Goal: Find specific page/section: Find specific page/section

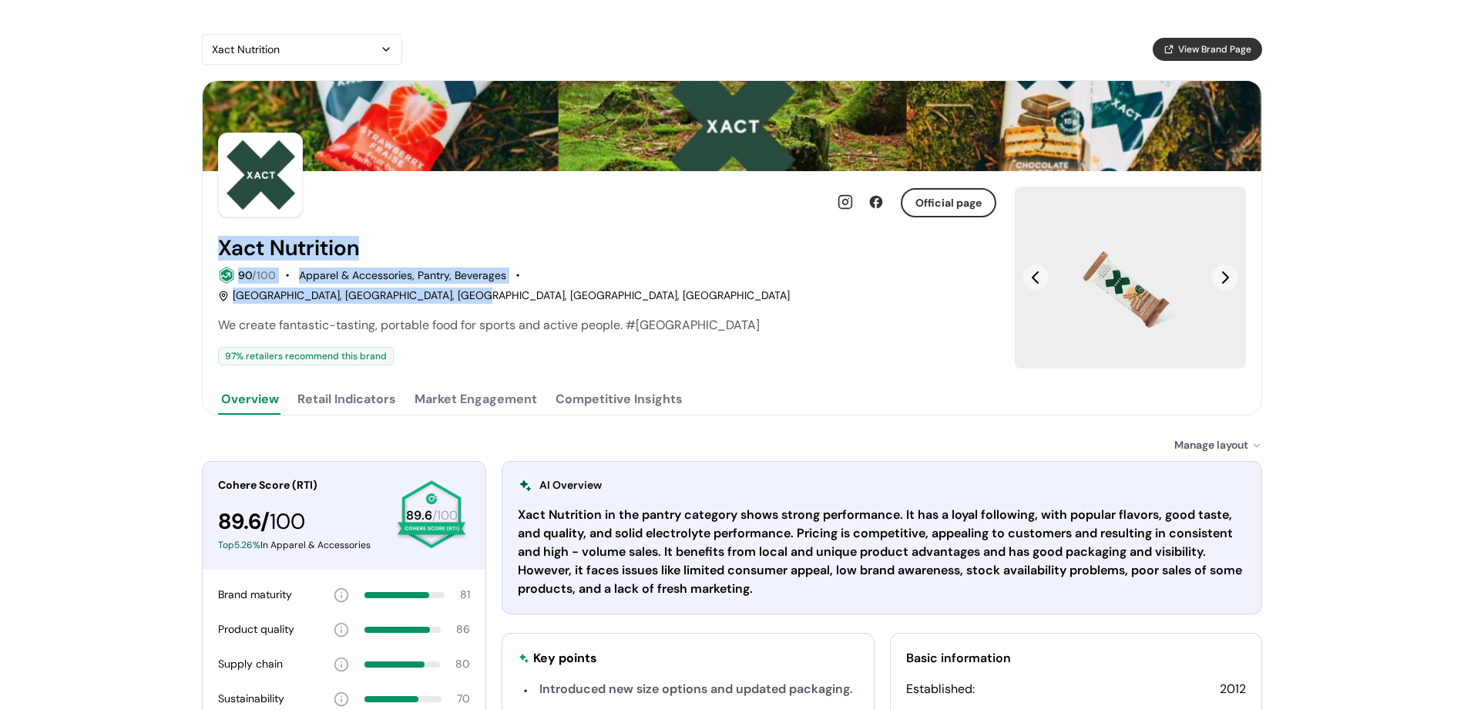
drag, startPoint x: 790, startPoint y: 278, endPoint x: 557, endPoint y: 229, distance: 237.9
click at [557, 229] on div "Official page Xact Nutrition 90 /100 Apparel & Accessories, Pantry, Beverages […" at bounding box center [607, 293] width 778 height 244
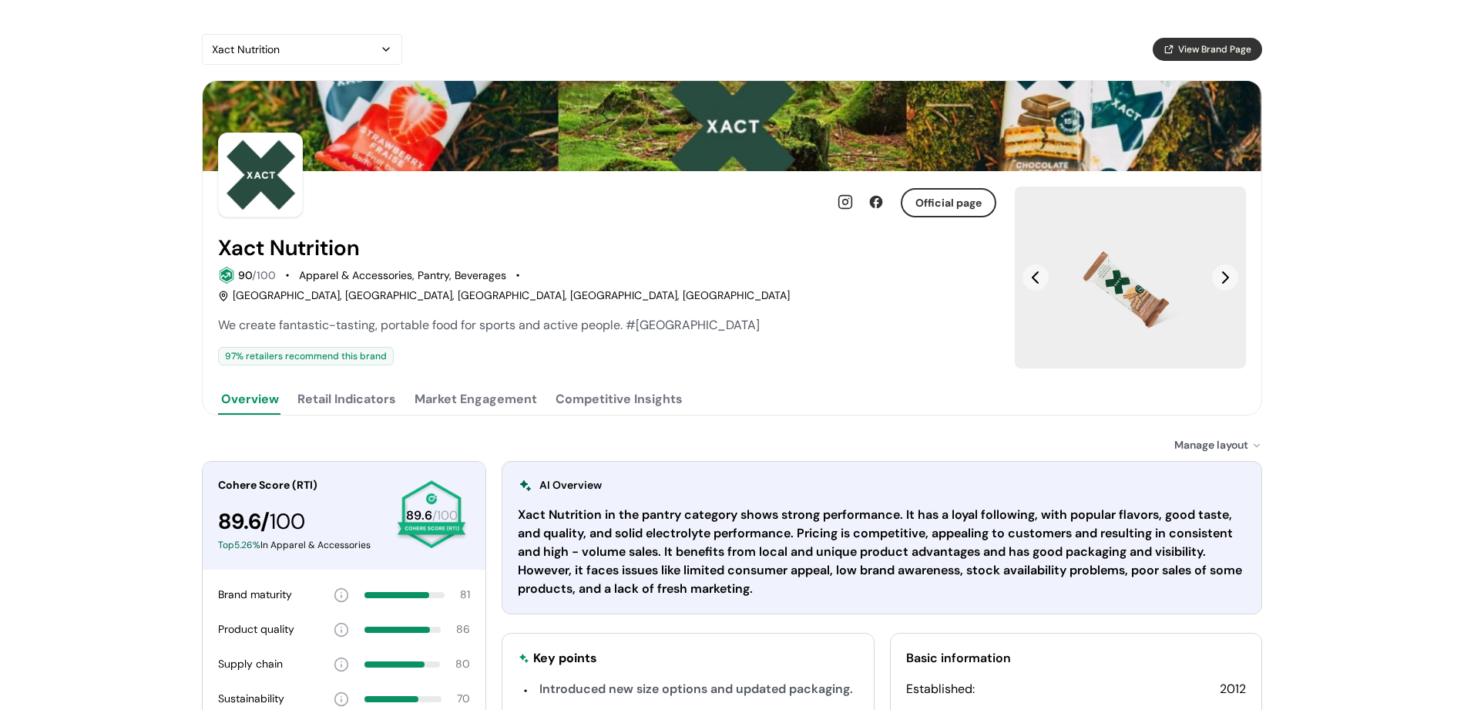
click at [606, 287] on div "[GEOGRAPHIC_DATA], [GEOGRAPHIC_DATA], [GEOGRAPHIC_DATA], [GEOGRAPHIC_DATA], [GE…" at bounding box center [504, 295] width 572 height 16
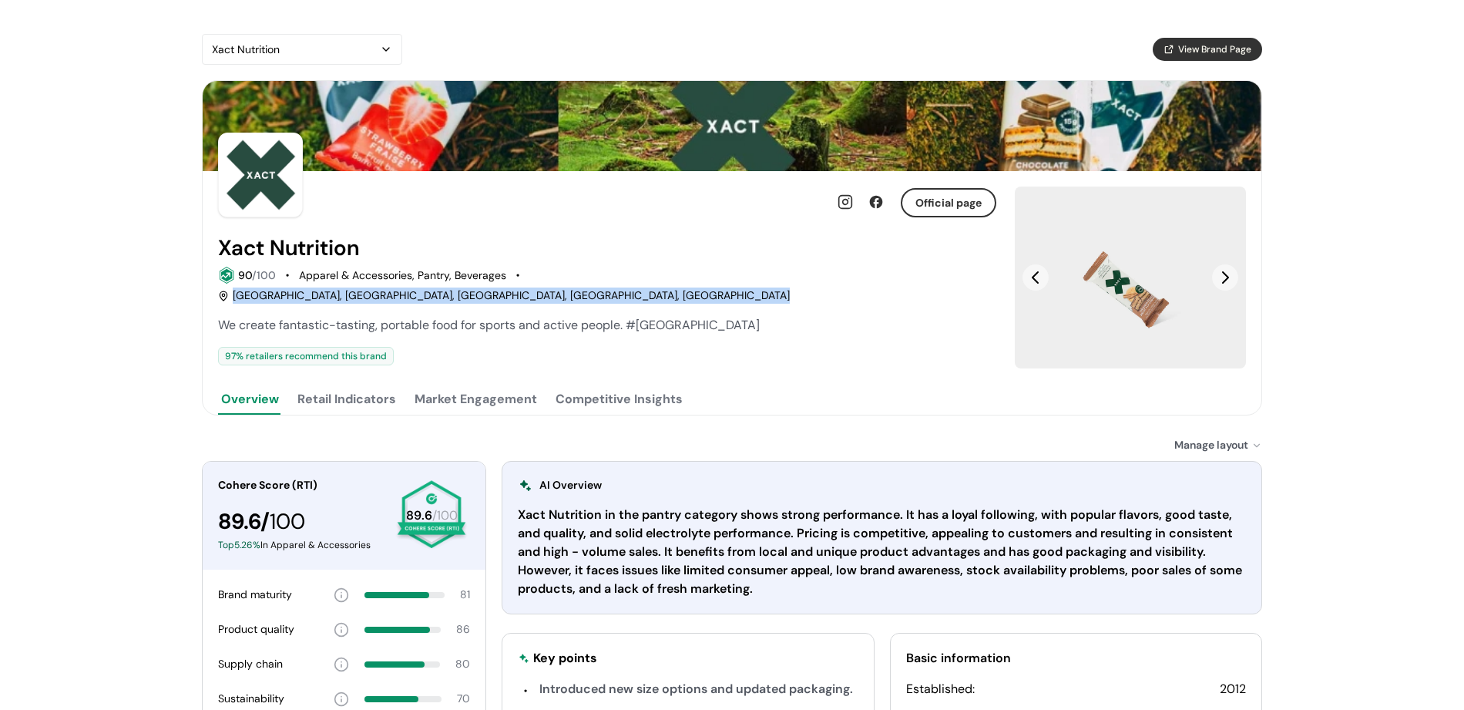
click at [606, 287] on div "[GEOGRAPHIC_DATA], [GEOGRAPHIC_DATA], [GEOGRAPHIC_DATA], [GEOGRAPHIC_DATA], [GE…" at bounding box center [504, 295] width 572 height 16
copy div "[GEOGRAPHIC_DATA], [GEOGRAPHIC_DATA], [GEOGRAPHIC_DATA], [GEOGRAPHIC_DATA], [GE…"
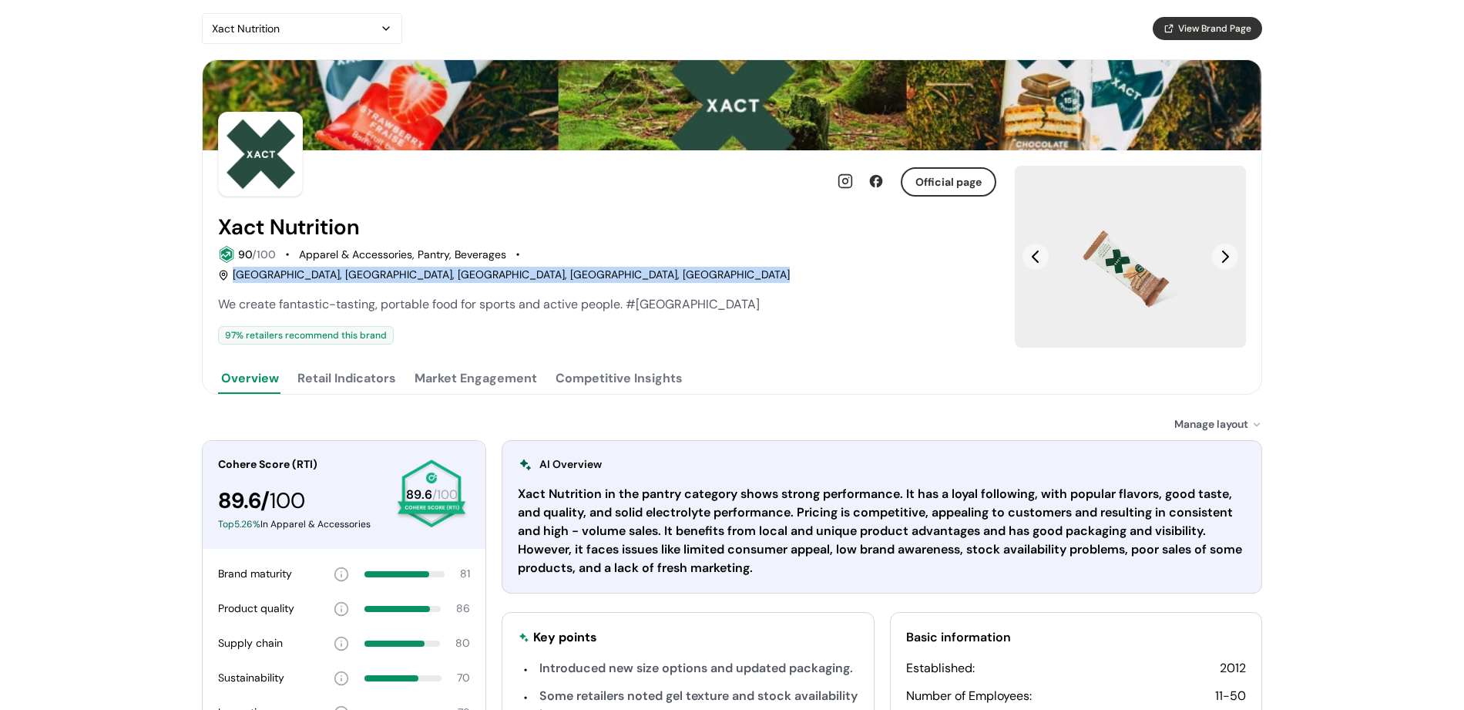
scroll to position [137, 0]
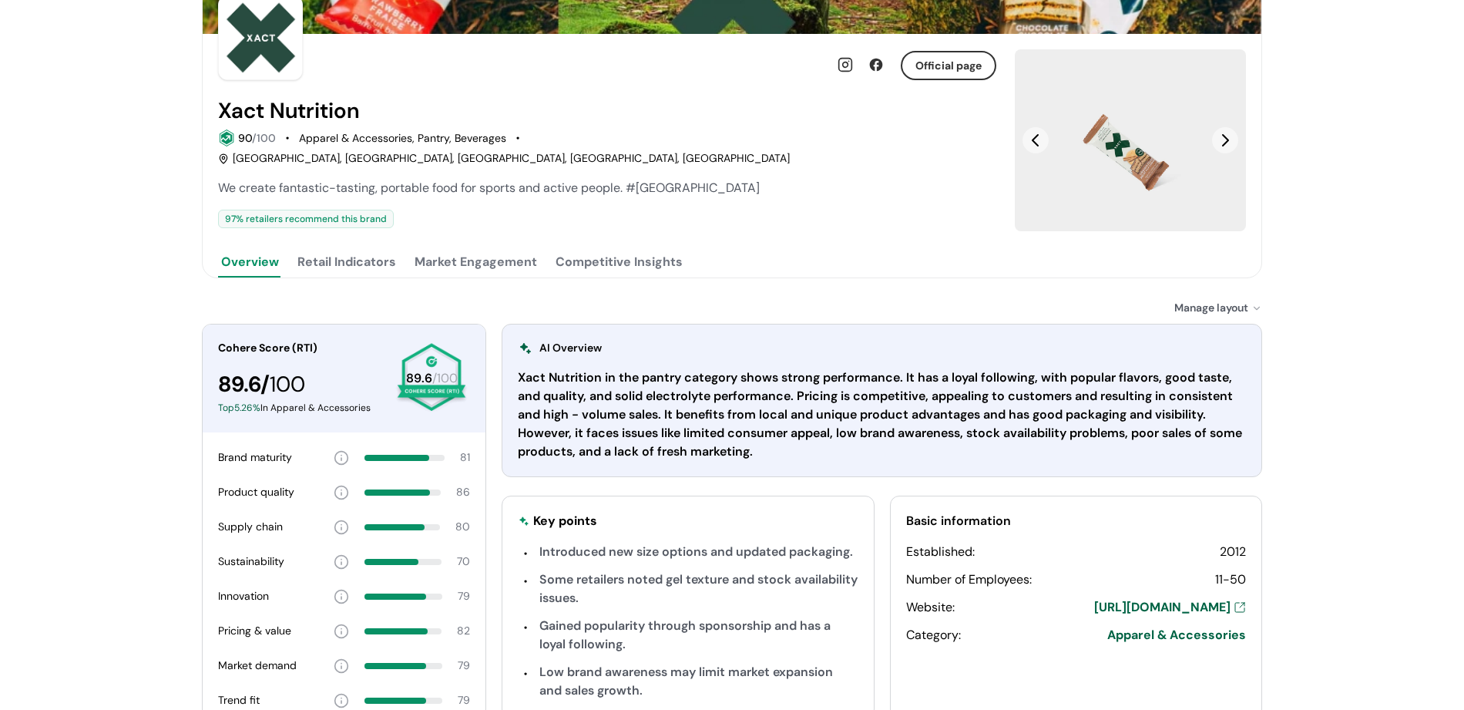
click at [291, 247] on div "Overview Retail Indicators Market Engagement Competitive Insights" at bounding box center [607, 262] width 778 height 31
click at [345, 251] on button "Retail Indicators" at bounding box center [346, 262] width 105 height 31
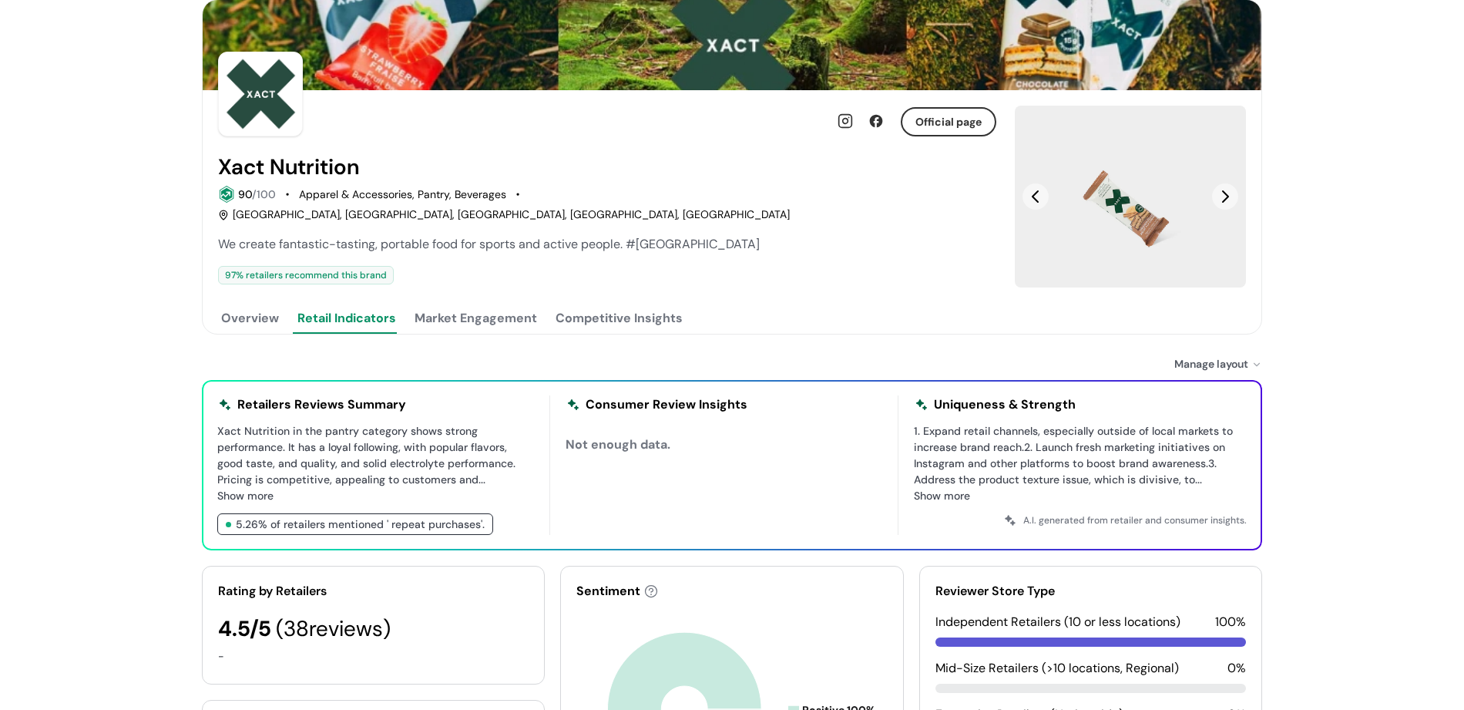
scroll to position [0, 0]
